Goal: Task Accomplishment & Management: Use online tool/utility

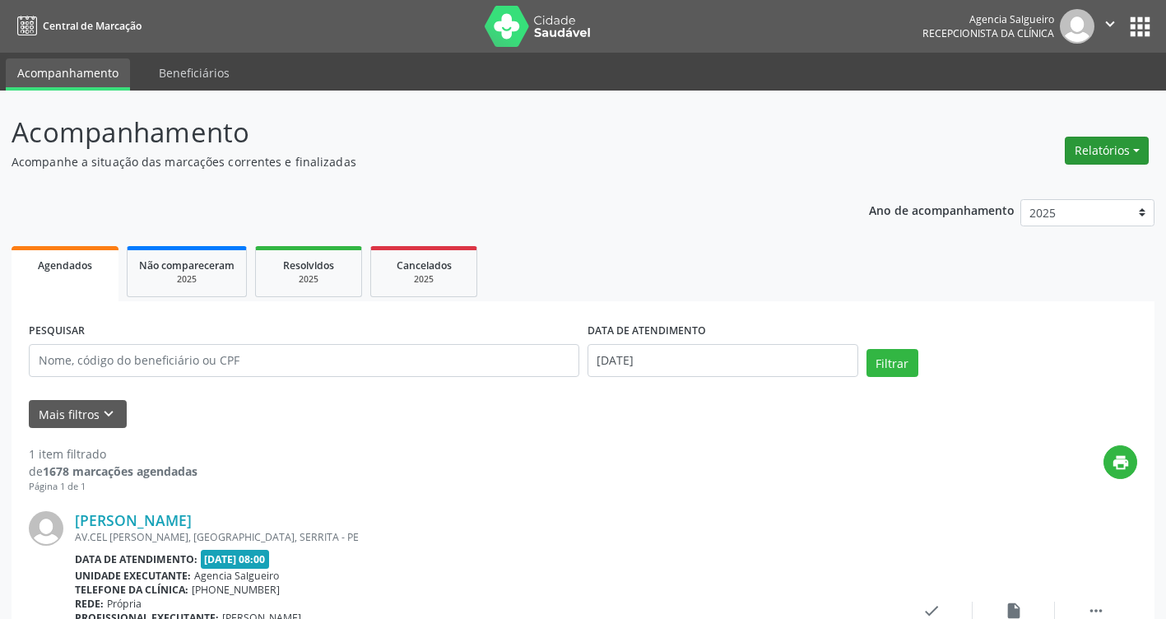
click at [1143, 146] on button "Relatórios" at bounding box center [1107, 151] width 84 height 28
click at [1057, 189] on link "Agendamentos" at bounding box center [1061, 186] width 177 height 23
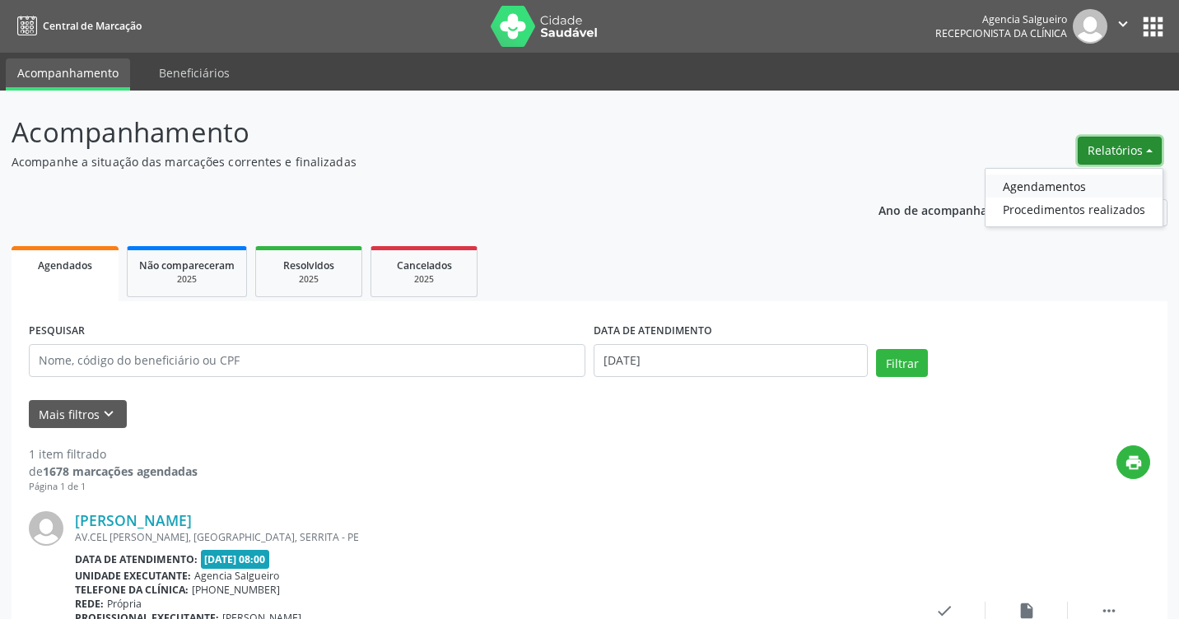
select select "7"
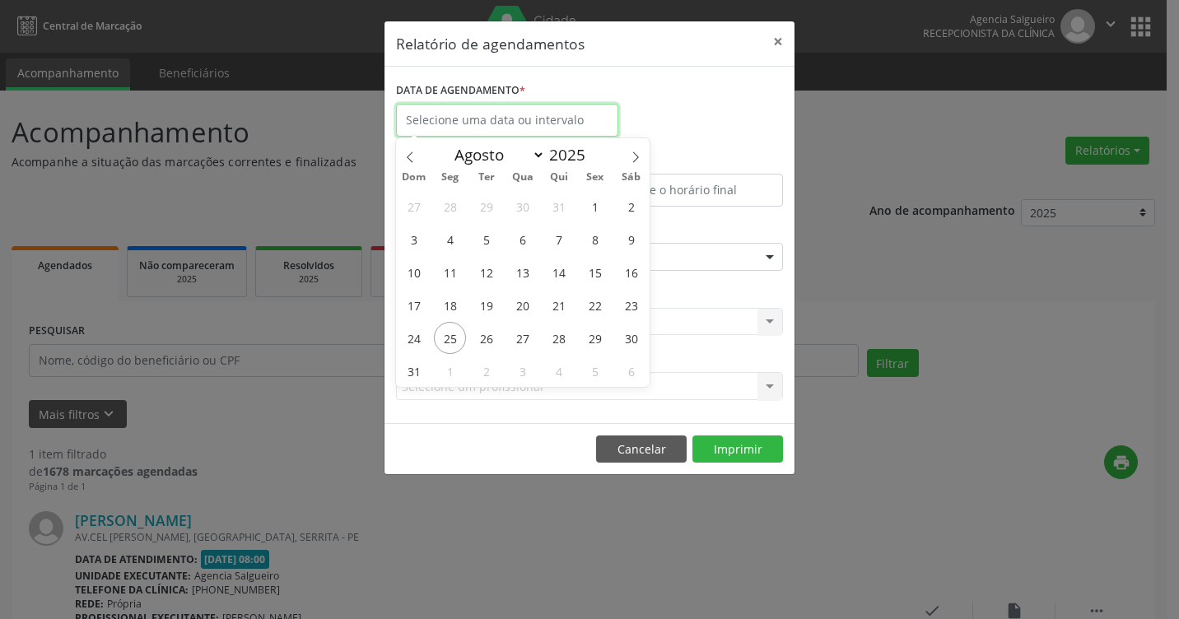
click at [553, 128] on input "text" at bounding box center [507, 120] width 222 height 33
click at [446, 337] on span "25" at bounding box center [450, 338] width 32 height 32
type input "[DATE]"
click at [446, 337] on span "25" at bounding box center [450, 338] width 32 height 32
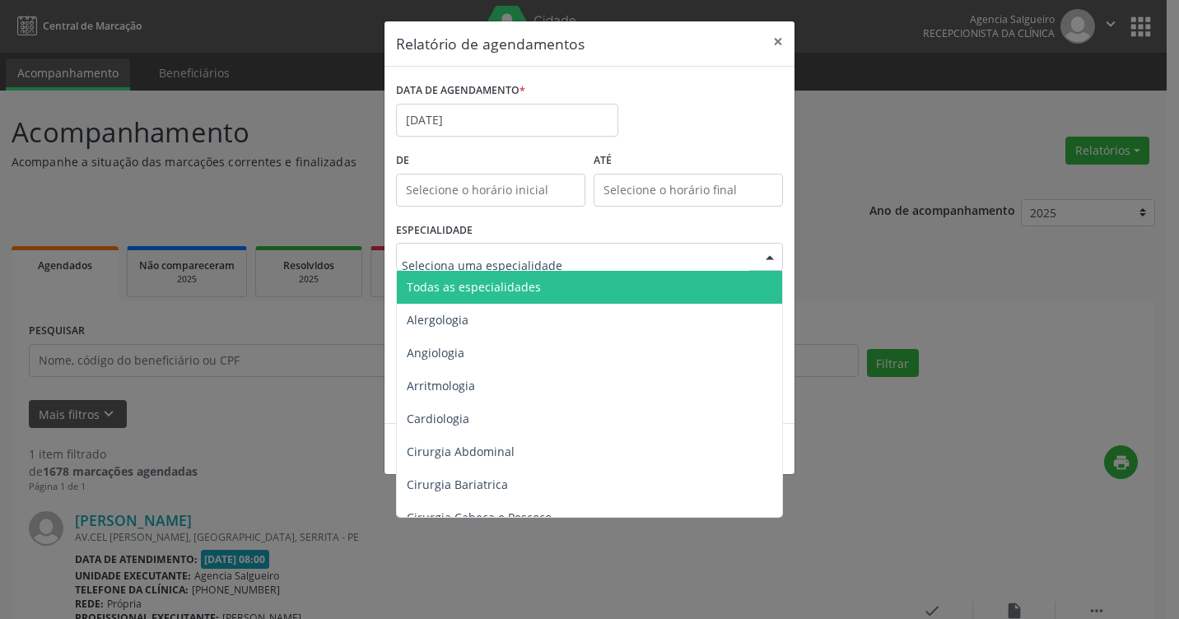
click at [767, 263] on div at bounding box center [769, 258] width 25 height 28
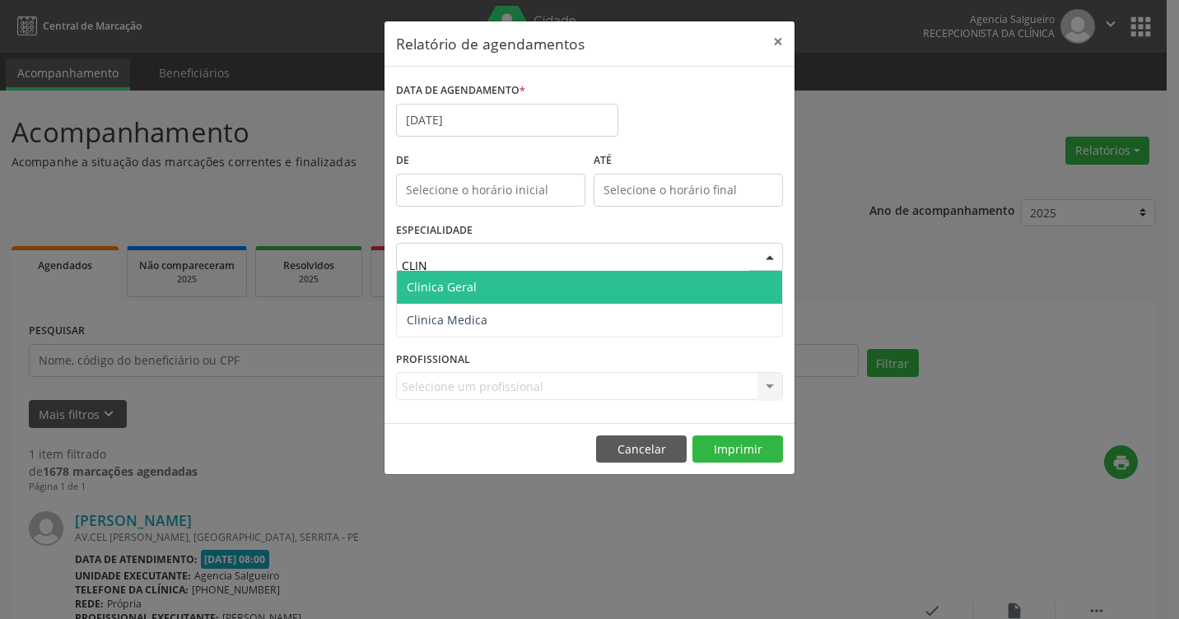
type input "CLINI"
click at [694, 295] on span "Clinica Geral" at bounding box center [589, 287] width 385 height 33
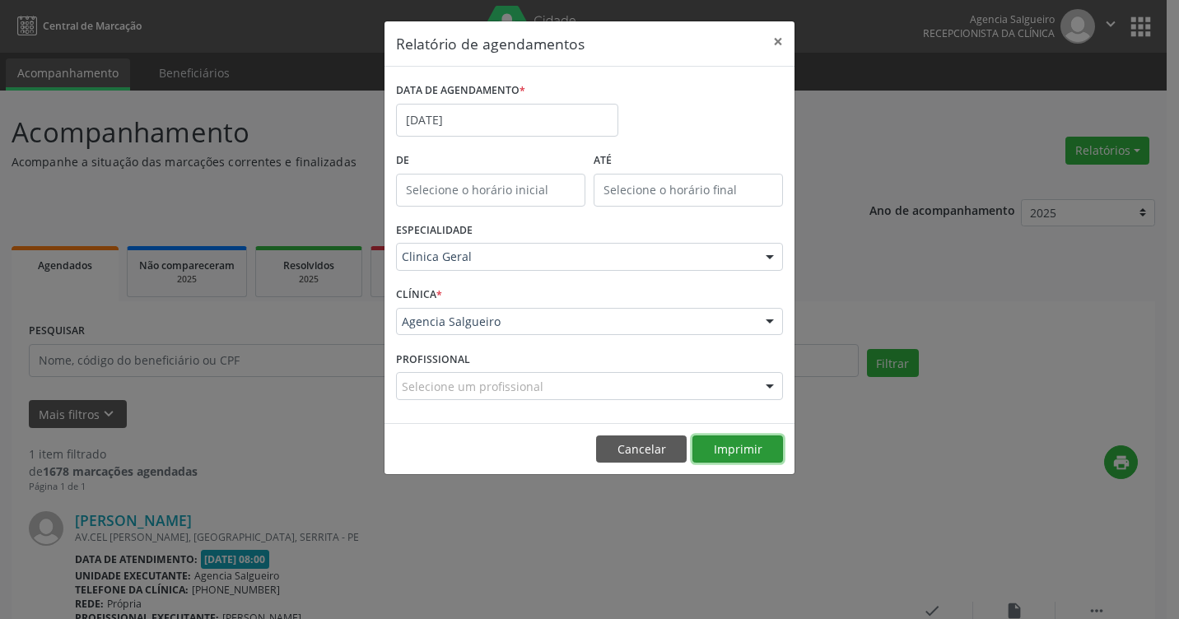
click at [743, 445] on button "Imprimir" at bounding box center [737, 449] width 91 height 28
click at [775, 39] on button "×" at bounding box center [777, 41] width 33 height 40
